Goal: Task Accomplishment & Management: Complete application form

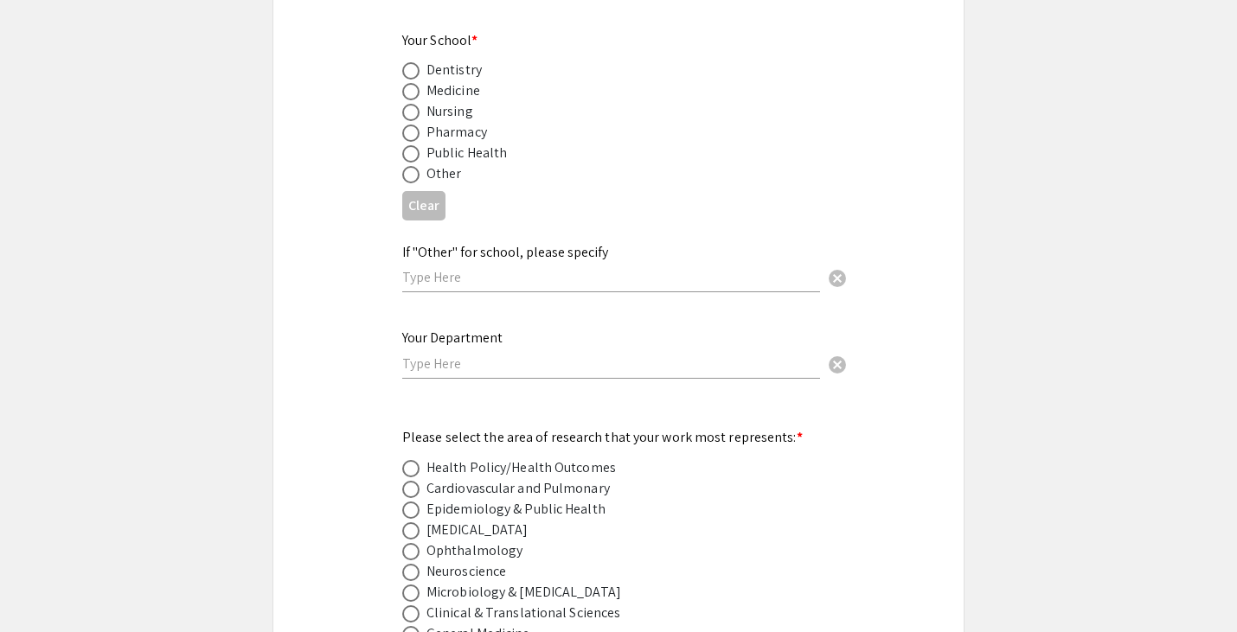
scroll to position [1970, 0]
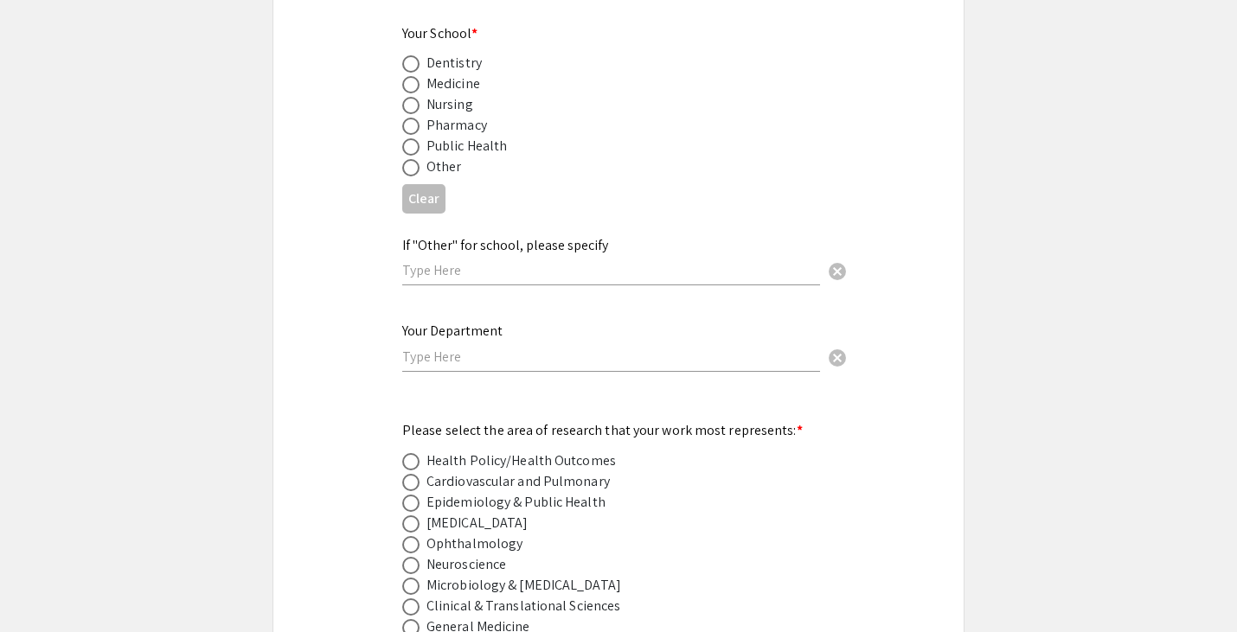
click at [597, 265] on input "text" at bounding box center [611, 270] width 418 height 18
click at [691, 136] on div "Public Health" at bounding box center [604, 146] width 405 height 21
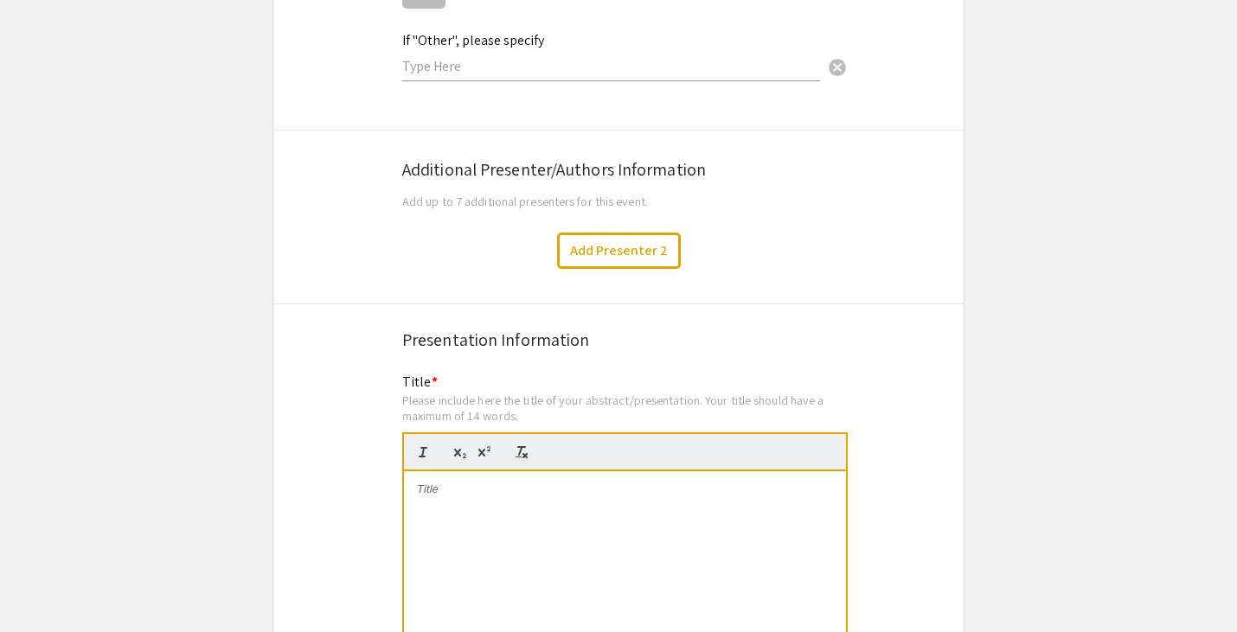
scroll to position [3086, 0]
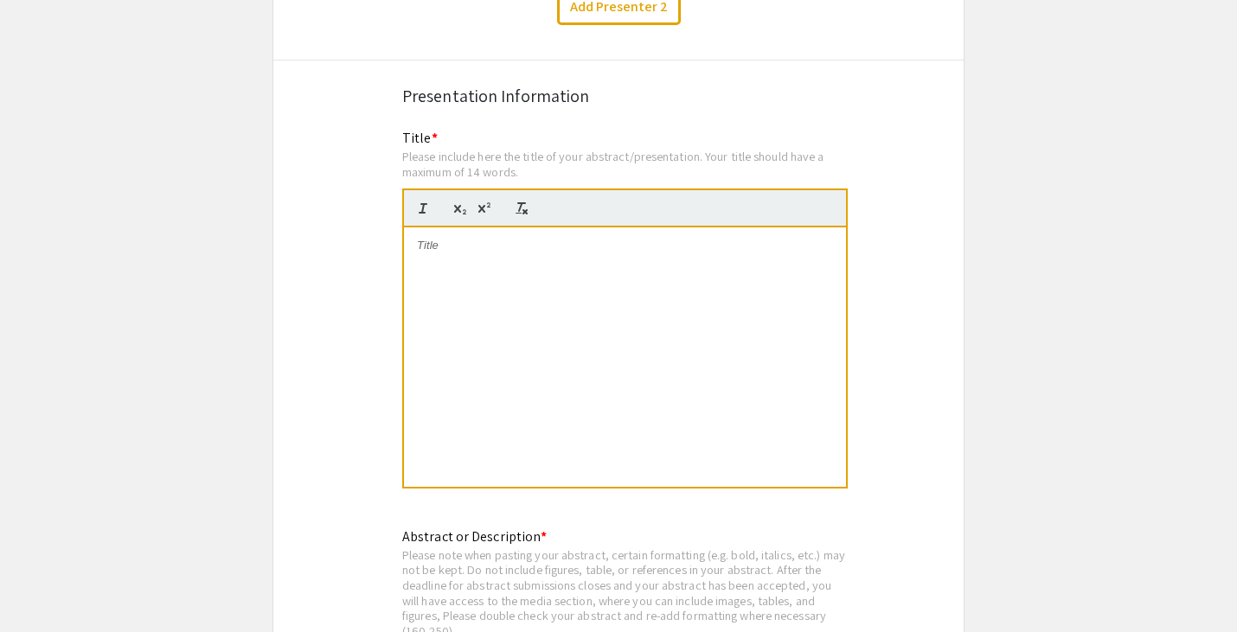
click at [605, 277] on div at bounding box center [625, 358] width 442 height 260
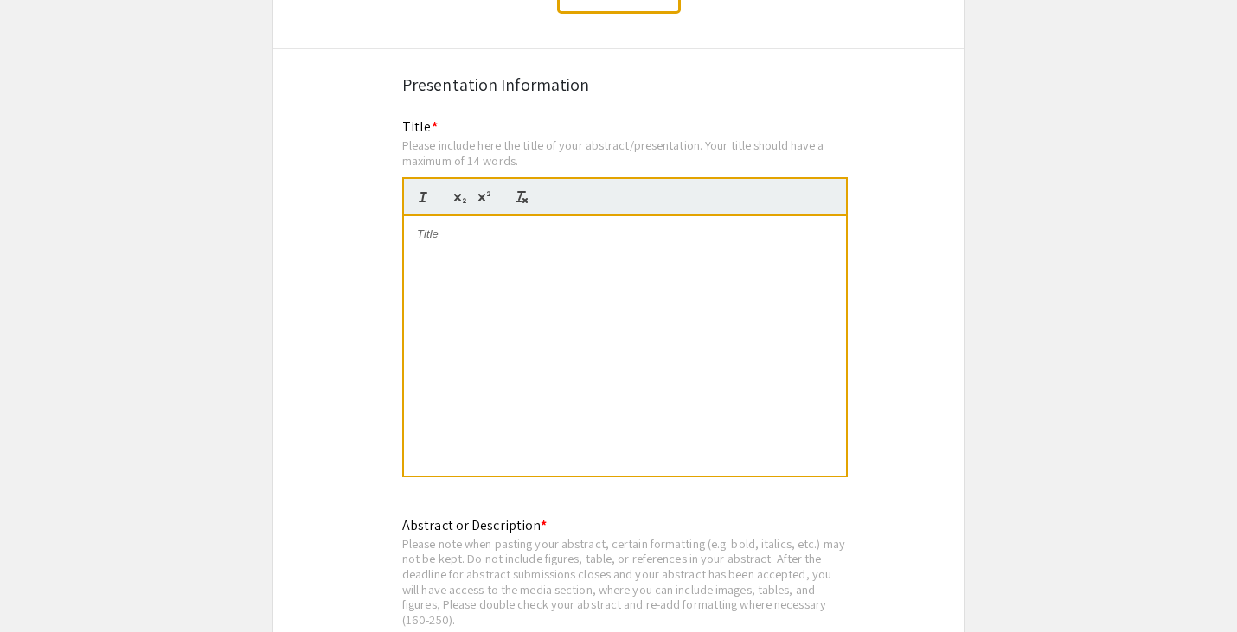
scroll to position [3101, 0]
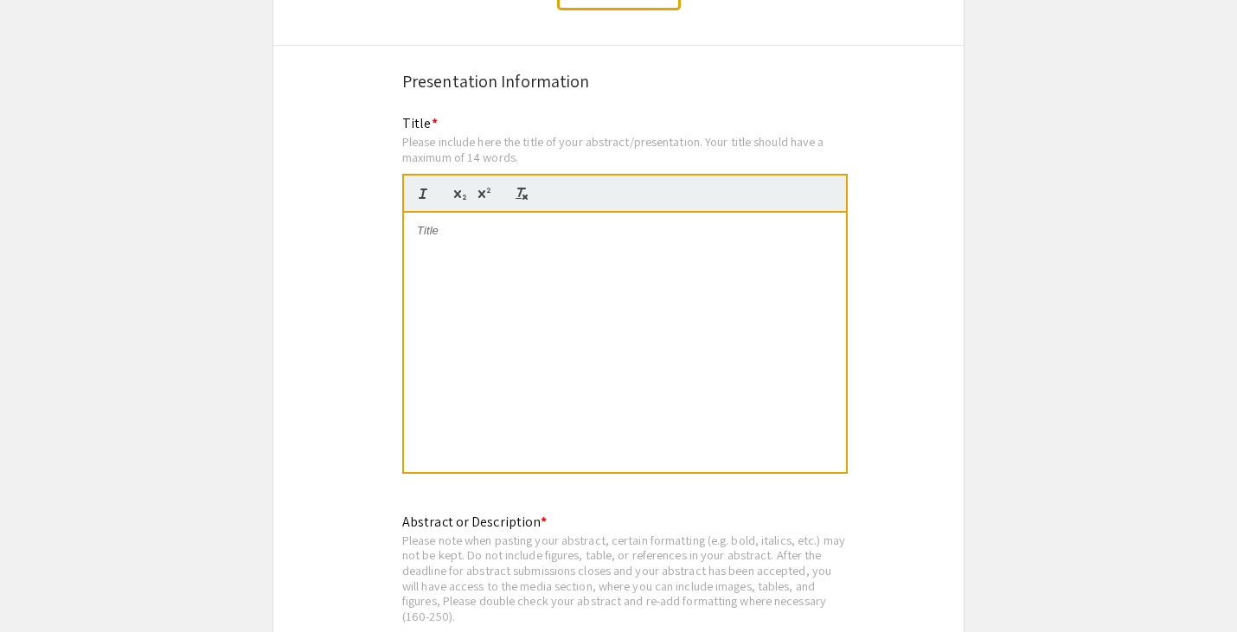
click at [651, 268] on div at bounding box center [625, 343] width 442 height 260
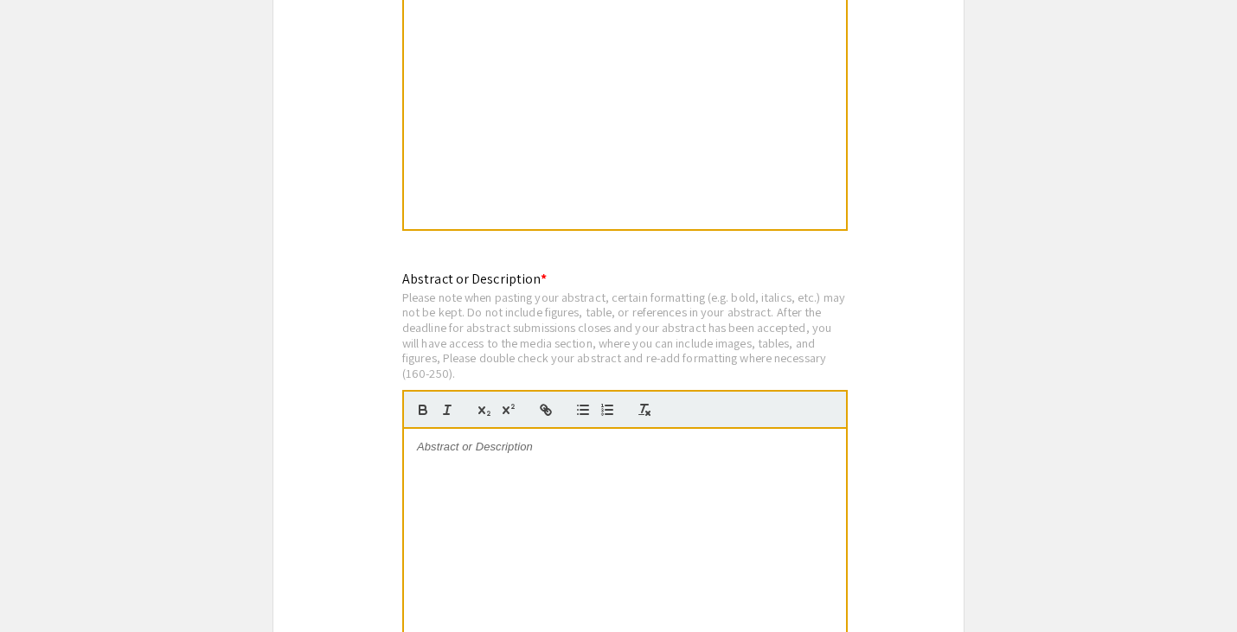
scroll to position [3349, 0]
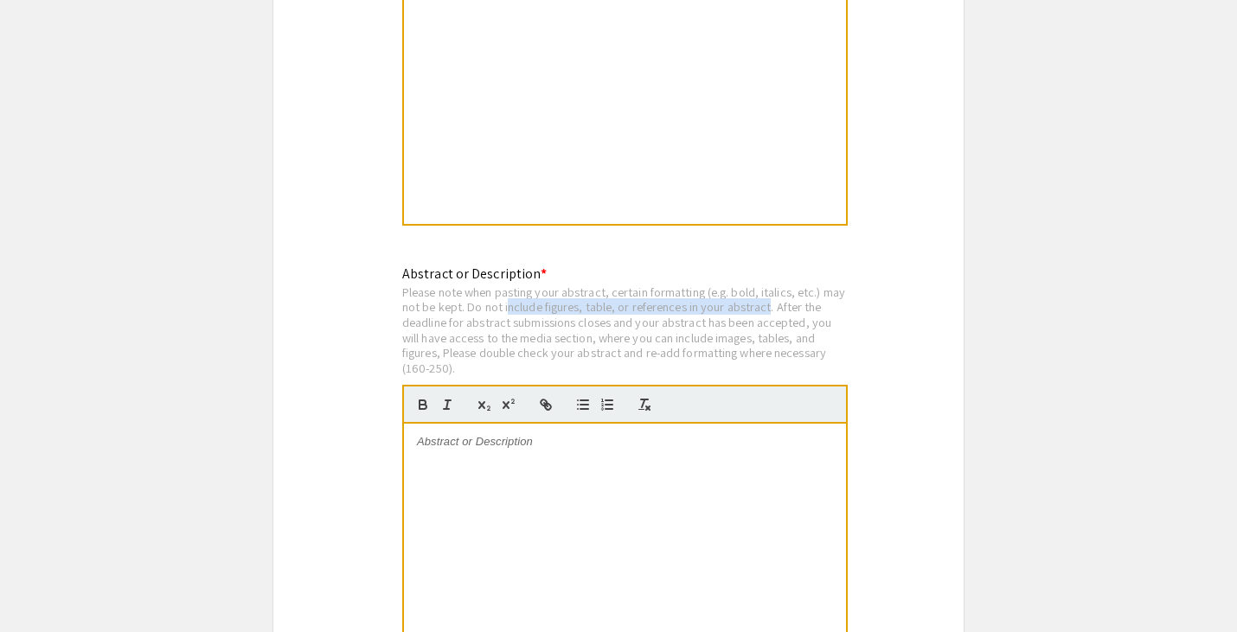
drag, startPoint x: 533, startPoint y: 292, endPoint x: 816, endPoint y: 292, distance: 282.9
click at [816, 292] on div "Please note when pasting your abstract, certain formatting (e.g. bold, italics,…" at bounding box center [625, 331] width 446 height 92
drag, startPoint x: 524, startPoint y: 316, endPoint x: 925, endPoint y: 316, distance: 400.6
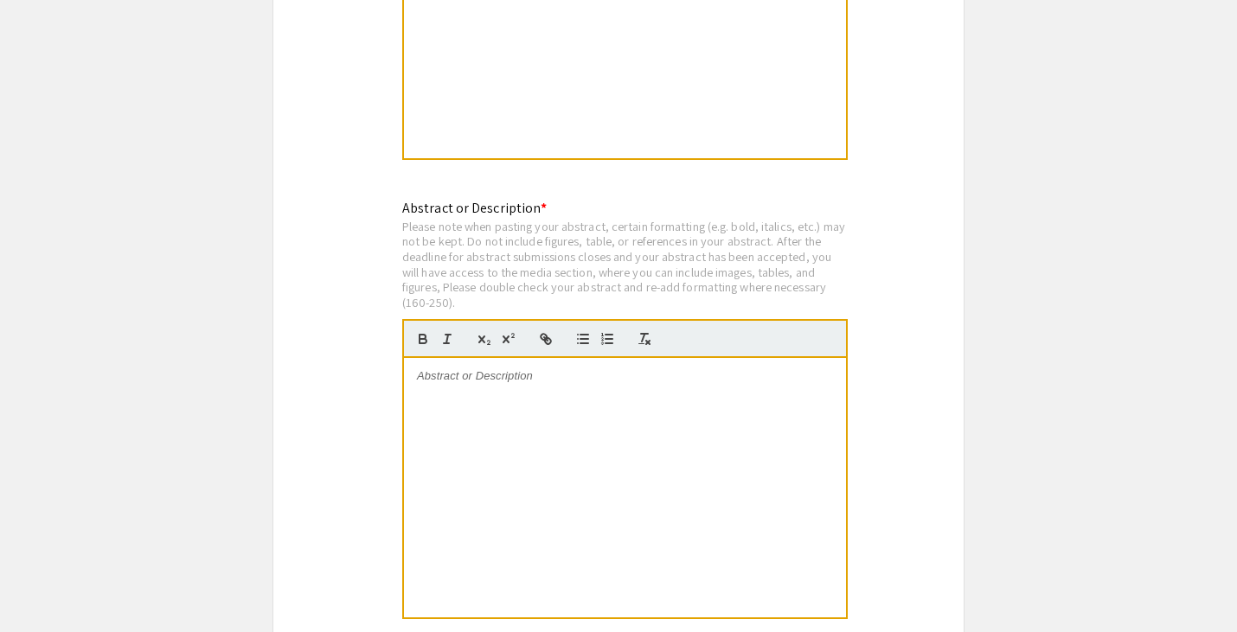
scroll to position [3427, 0]
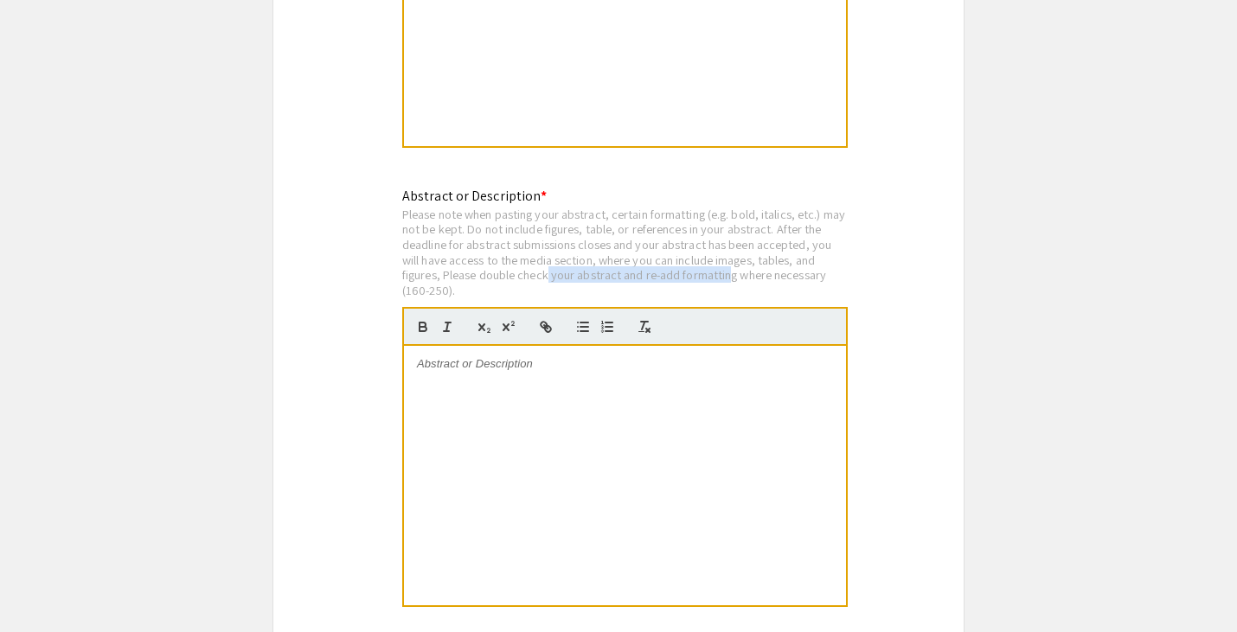
drag, startPoint x: 588, startPoint y: 261, endPoint x: 738, endPoint y: 261, distance: 149.7
click at [734, 261] on div "Please note when pasting your abstract, certain formatting (e.g. bold, italics,…" at bounding box center [625, 253] width 446 height 92
click at [818, 264] on div "Please note when pasting your abstract, certain formatting (e.g. bold, italics,…" at bounding box center [625, 253] width 446 height 92
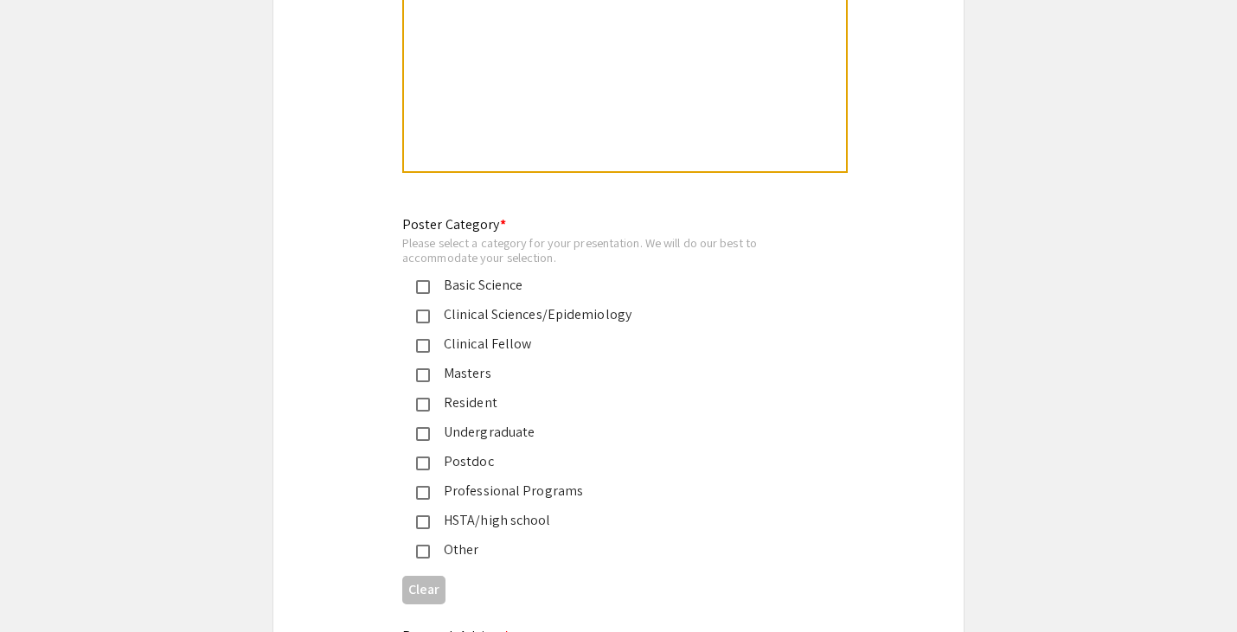
scroll to position [4316, 0]
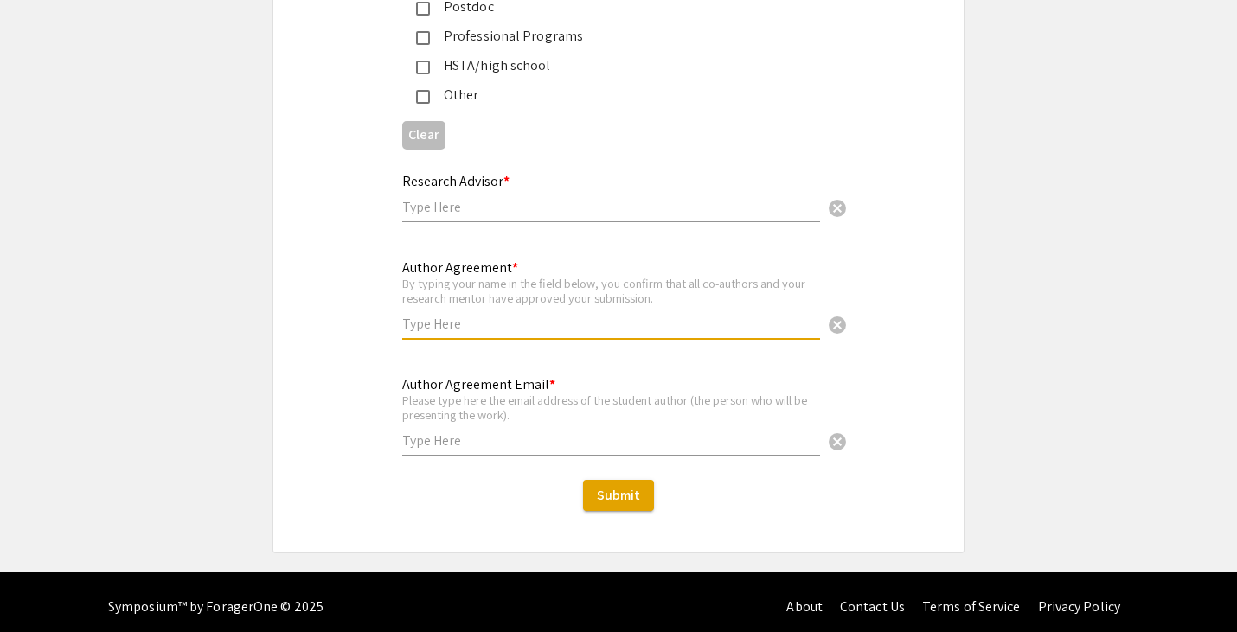
click at [763, 315] on input "text" at bounding box center [611, 324] width 418 height 18
click at [778, 290] on div "By typing your name in the field below, you confirm that all co-authors and you…" at bounding box center [611, 291] width 418 height 30
drag, startPoint x: 439, startPoint y: 391, endPoint x: 597, endPoint y: 391, distance: 158.3
click at [597, 393] on div "Please type here the email address of the student author (the person who will b…" at bounding box center [611, 408] width 418 height 30
click at [710, 315] on input "text" at bounding box center [611, 324] width 418 height 18
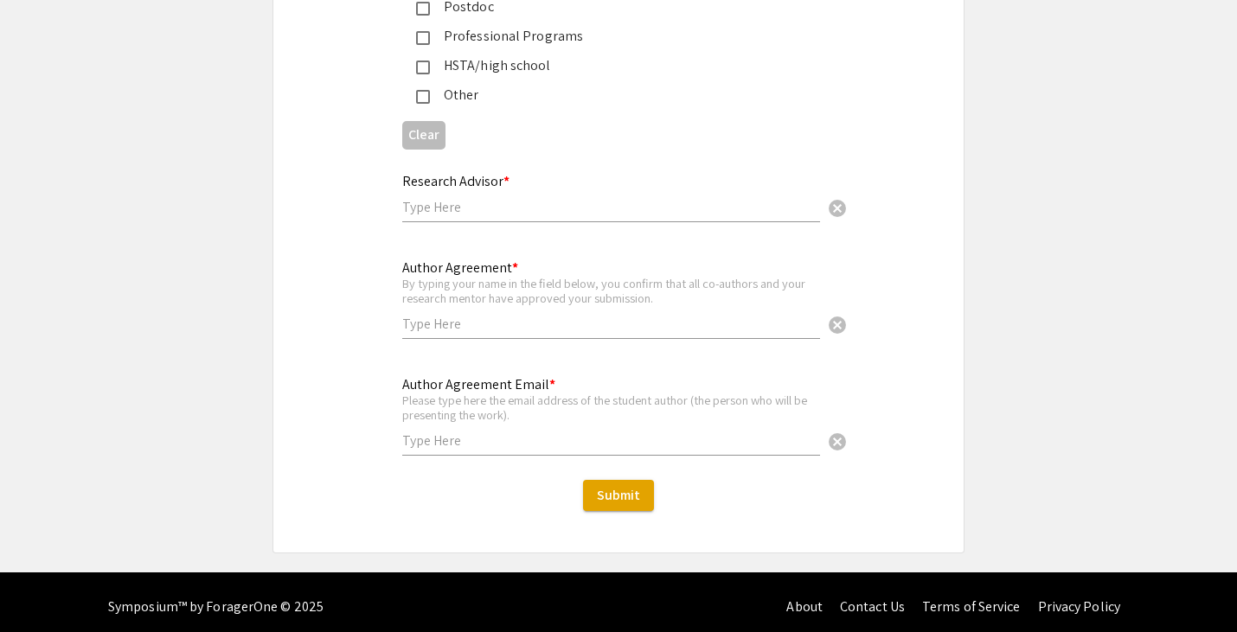
click at [656, 172] on div "Research Advisor * cancel" at bounding box center [611, 190] width 418 height 66
click at [656, 202] on input "text" at bounding box center [611, 207] width 418 height 18
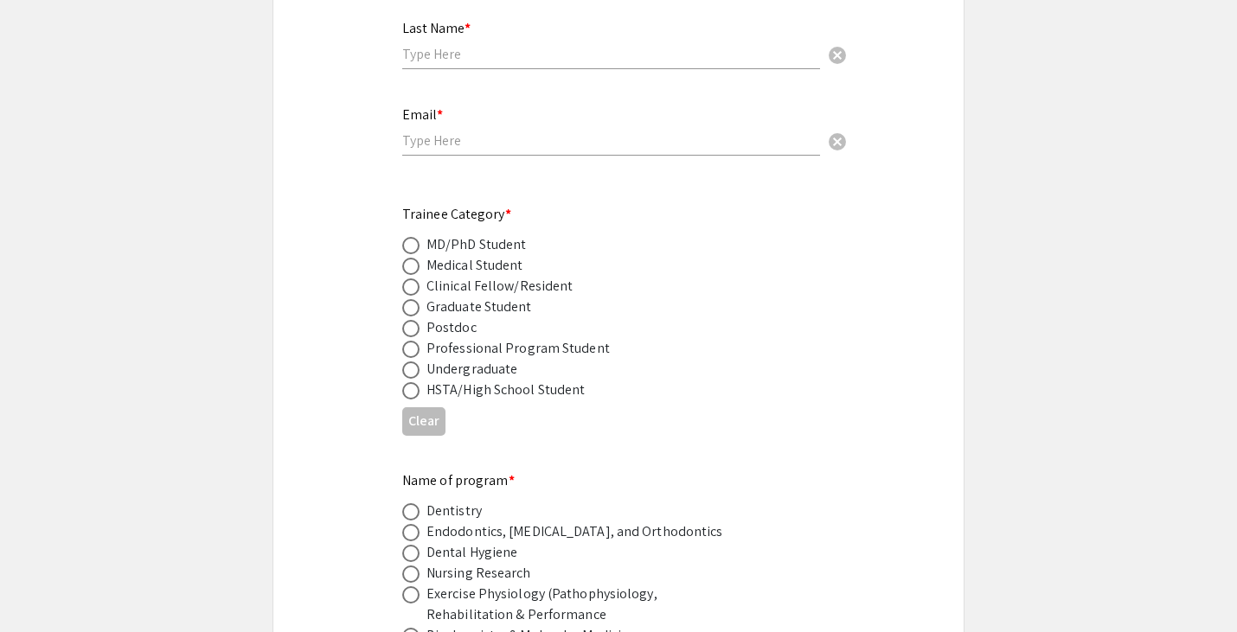
scroll to position [0, 0]
